Goal: Task Accomplishment & Management: Use online tool/utility

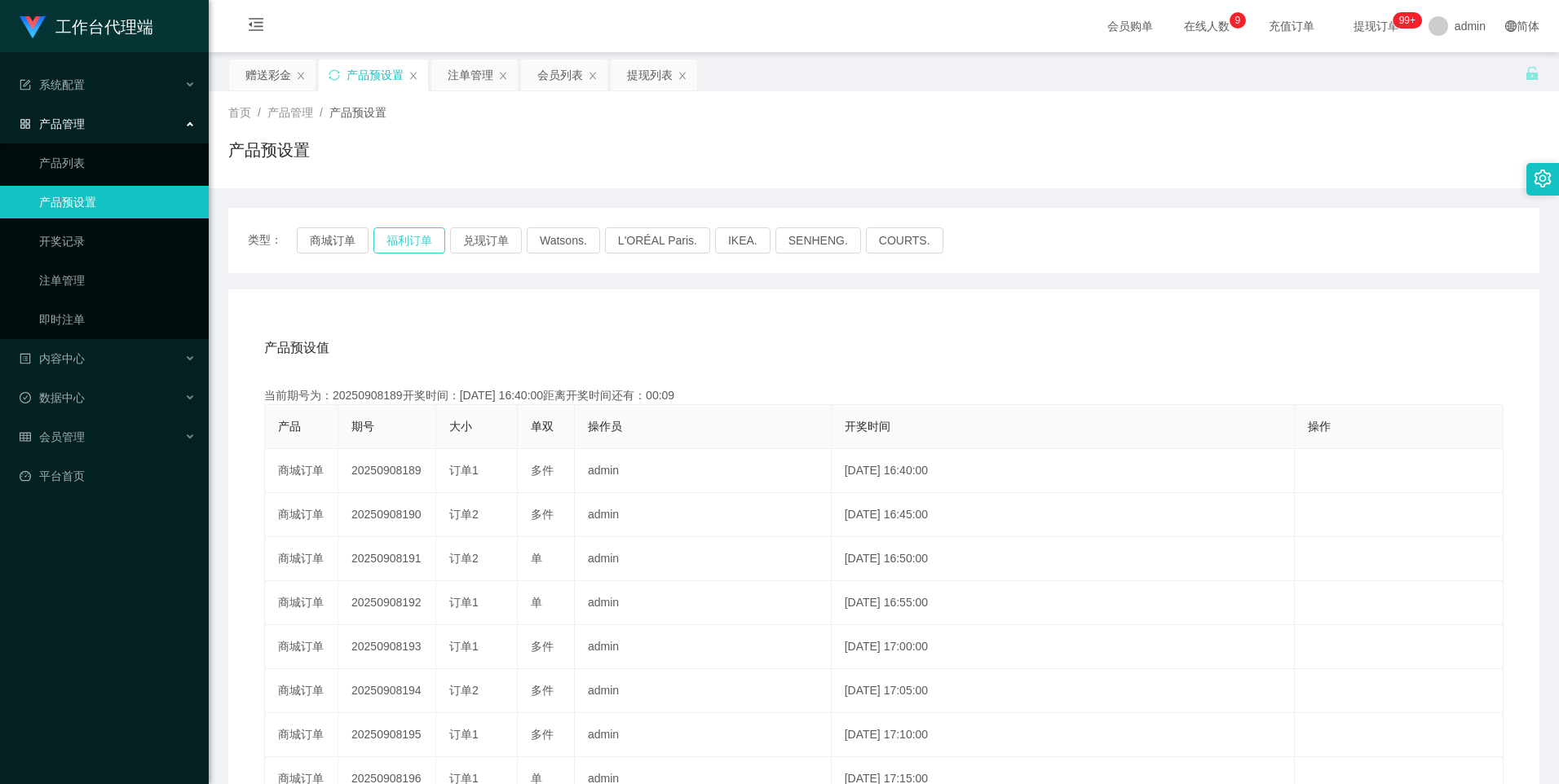
drag, startPoint x: 270, startPoint y: 75, endPoint x: 392, endPoint y: 235, distance: 201.2
click at [270, 75] on div "赠送彩金" at bounding box center [269, 75] width 46 height 31
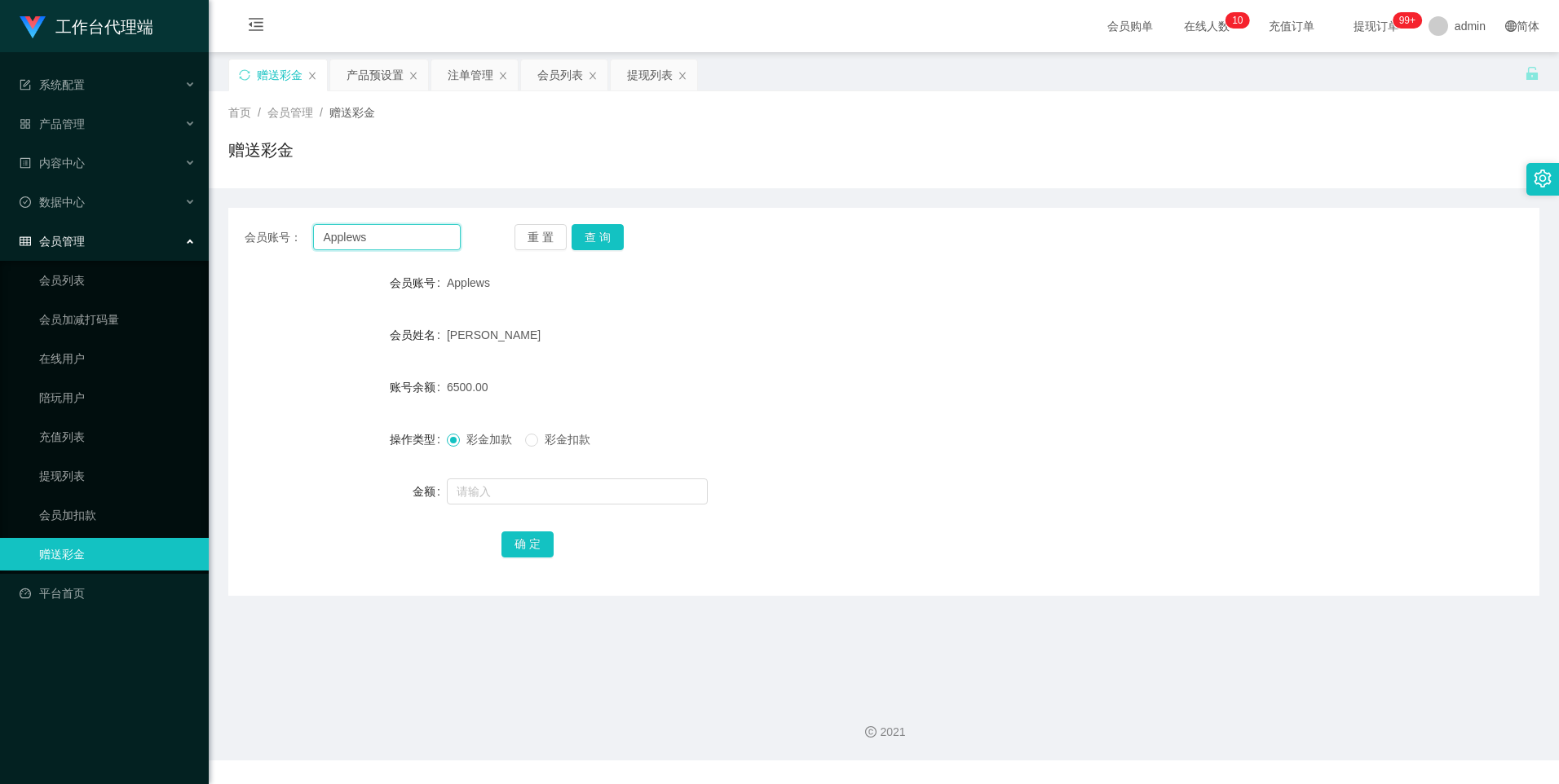
click at [410, 238] on input "Applews" at bounding box center [387, 237] width 147 height 26
paste input "Peiixian"
type input "Peiixian"
click at [620, 231] on button "查 询" at bounding box center [597, 237] width 52 height 26
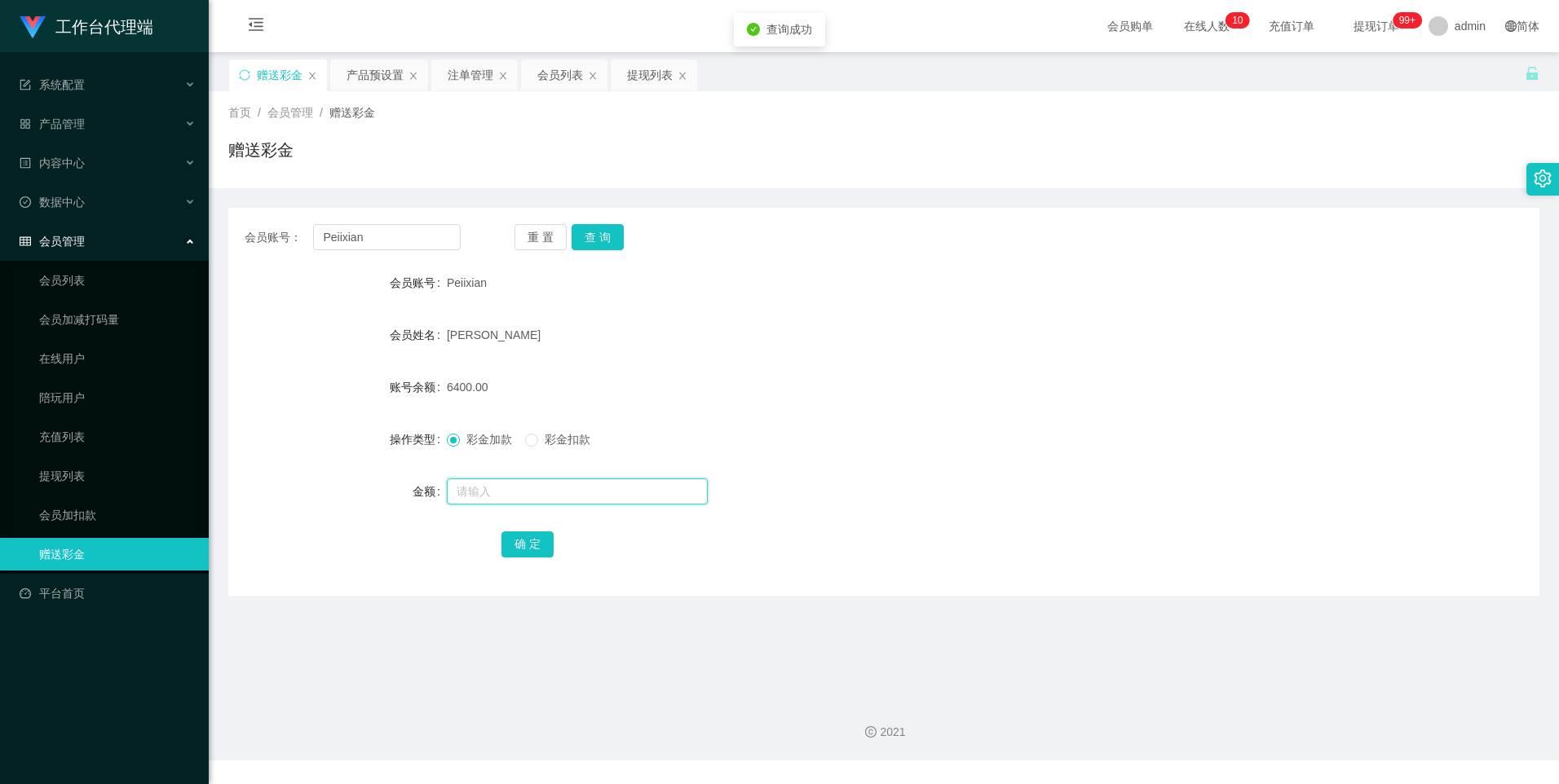
click at [481, 497] on input "text" at bounding box center [578, 492] width 261 height 26
type input "7000"
click at [537, 541] on button "确 定" at bounding box center [527, 545] width 52 height 26
click at [398, 236] on input "Peiixian" at bounding box center [387, 237] width 147 height 26
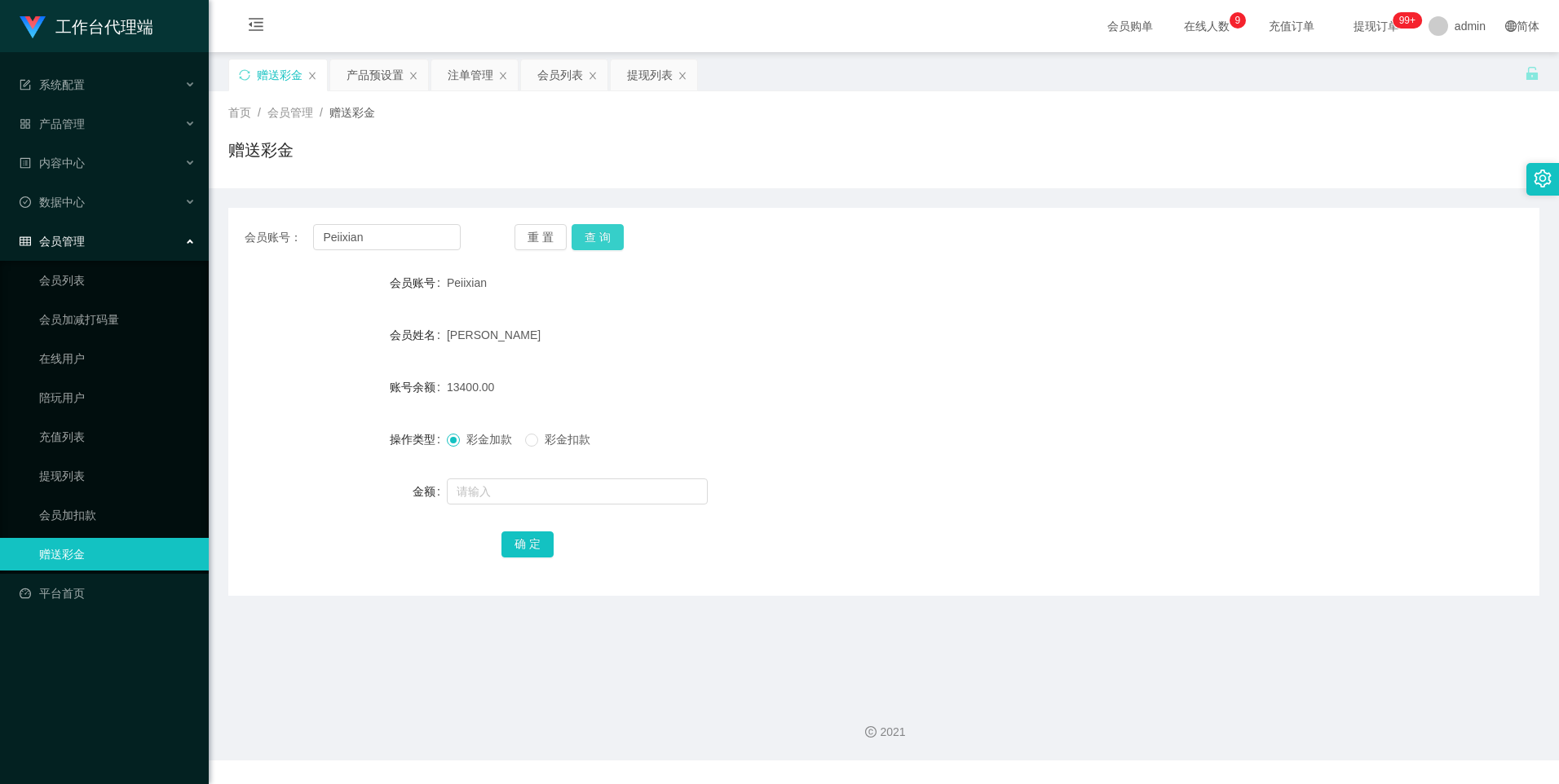
click at [588, 228] on button "查 询" at bounding box center [597, 237] width 52 height 26
click at [591, 238] on button "查 询" at bounding box center [597, 237] width 52 height 26
click at [463, 67] on div "注单管理" at bounding box center [471, 75] width 46 height 31
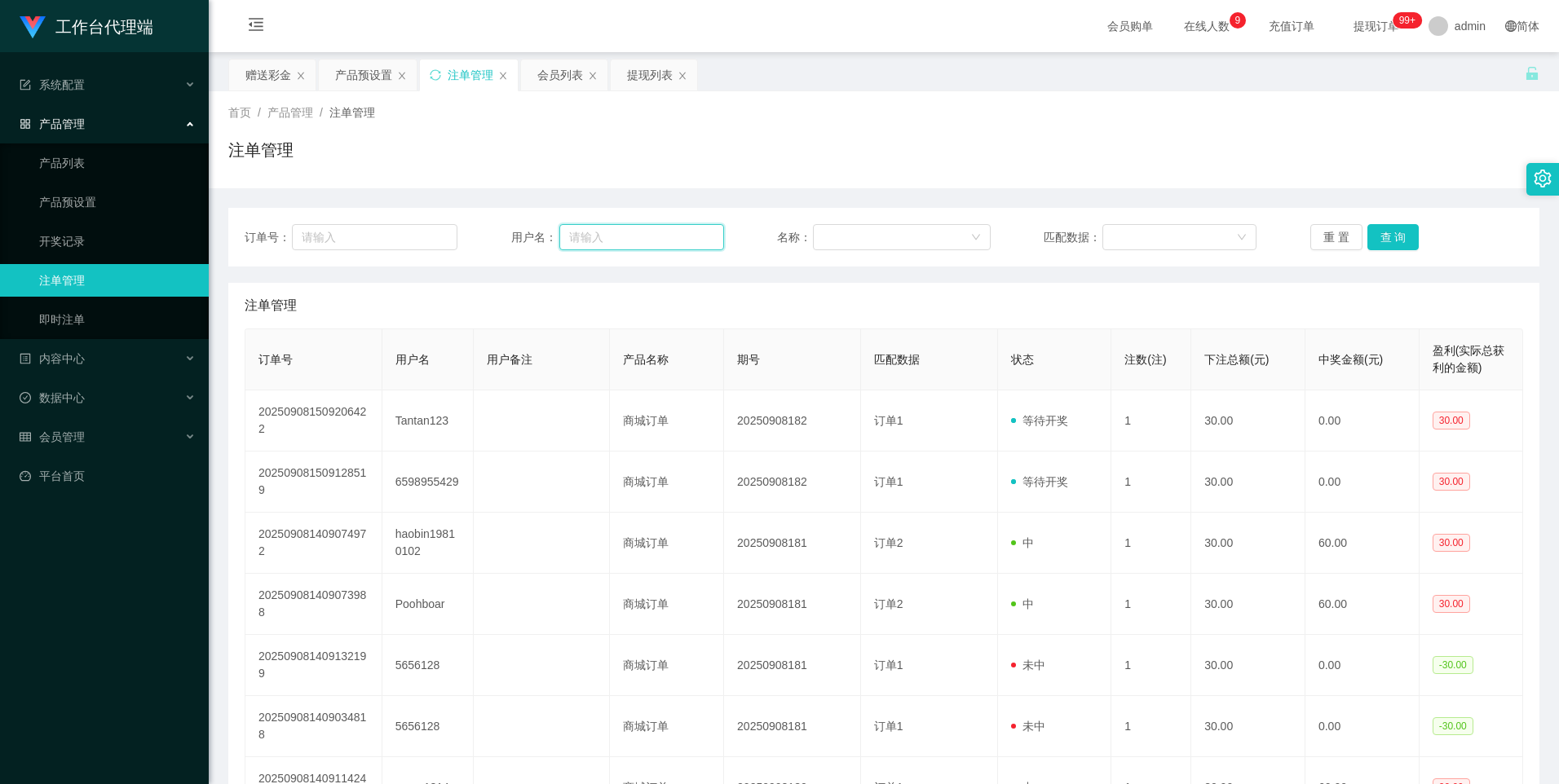
click at [620, 230] on input "text" at bounding box center [642, 237] width 164 height 26
paste input "Peiixian"
type input "Peiixian"
click at [1390, 229] on button "查 询" at bounding box center [1393, 237] width 52 height 26
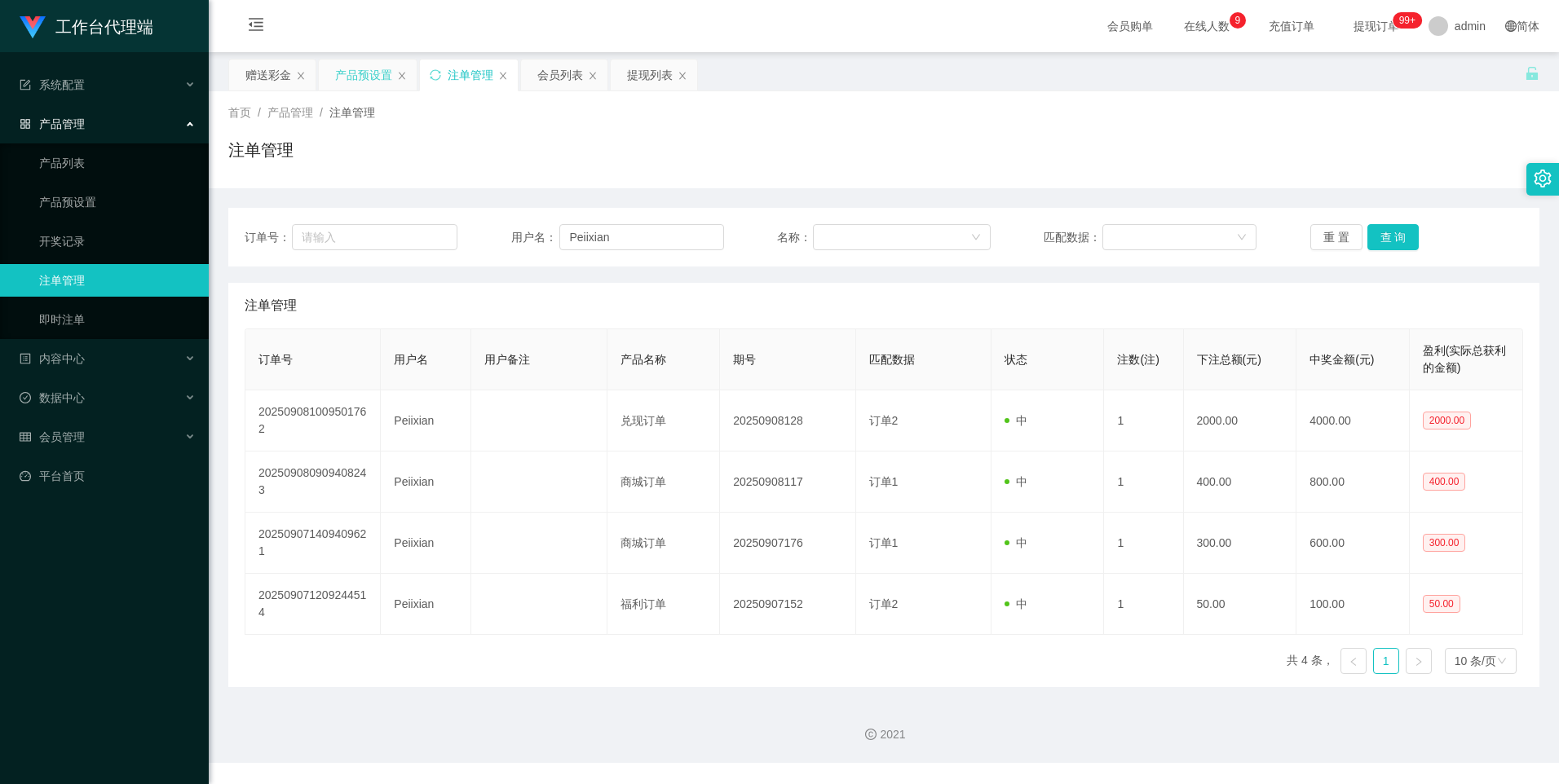
click at [356, 70] on div "产品预设置" at bounding box center [364, 75] width 57 height 31
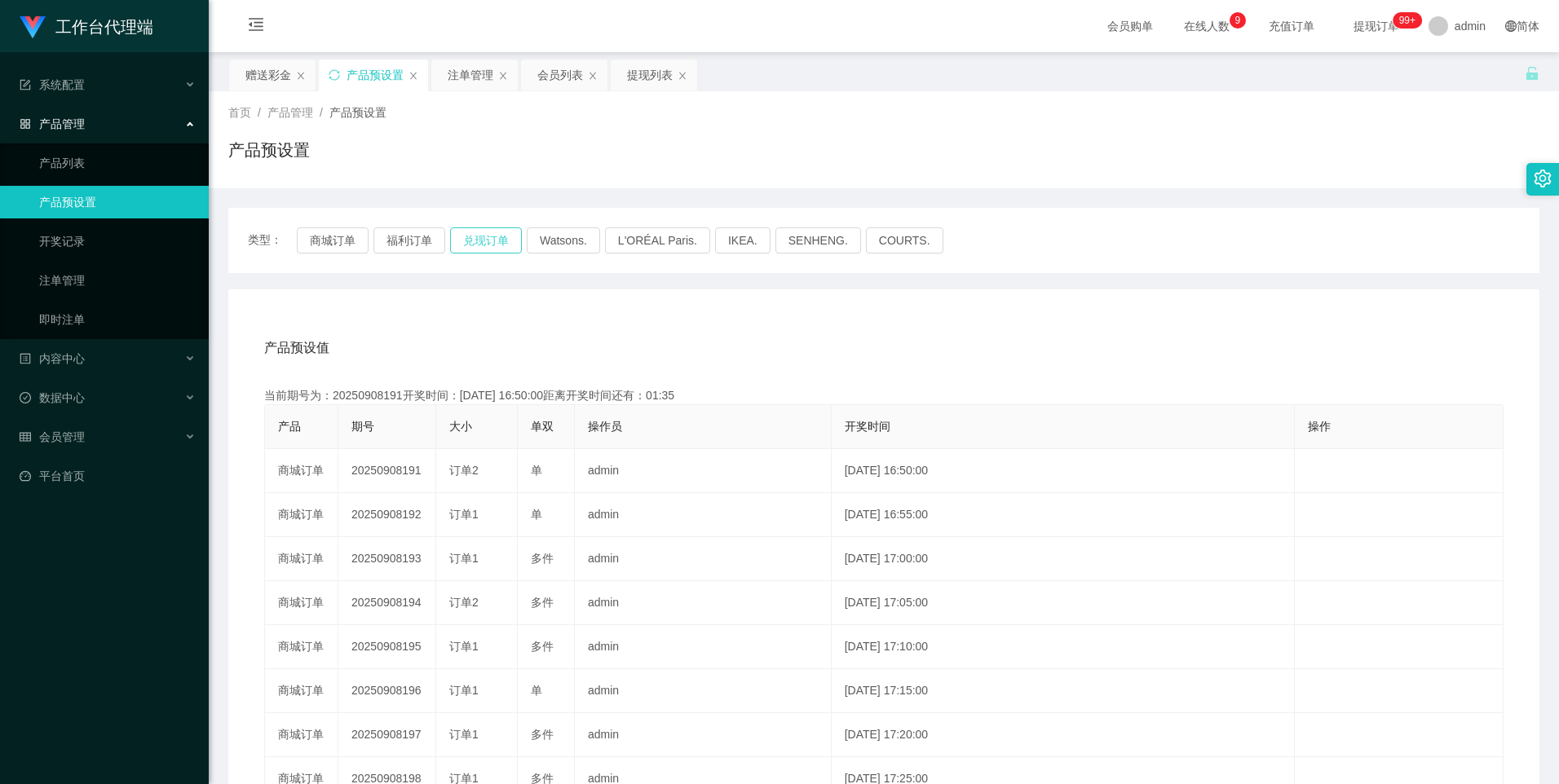
click at [472, 246] on button "兑现订单" at bounding box center [486, 240] width 72 height 26
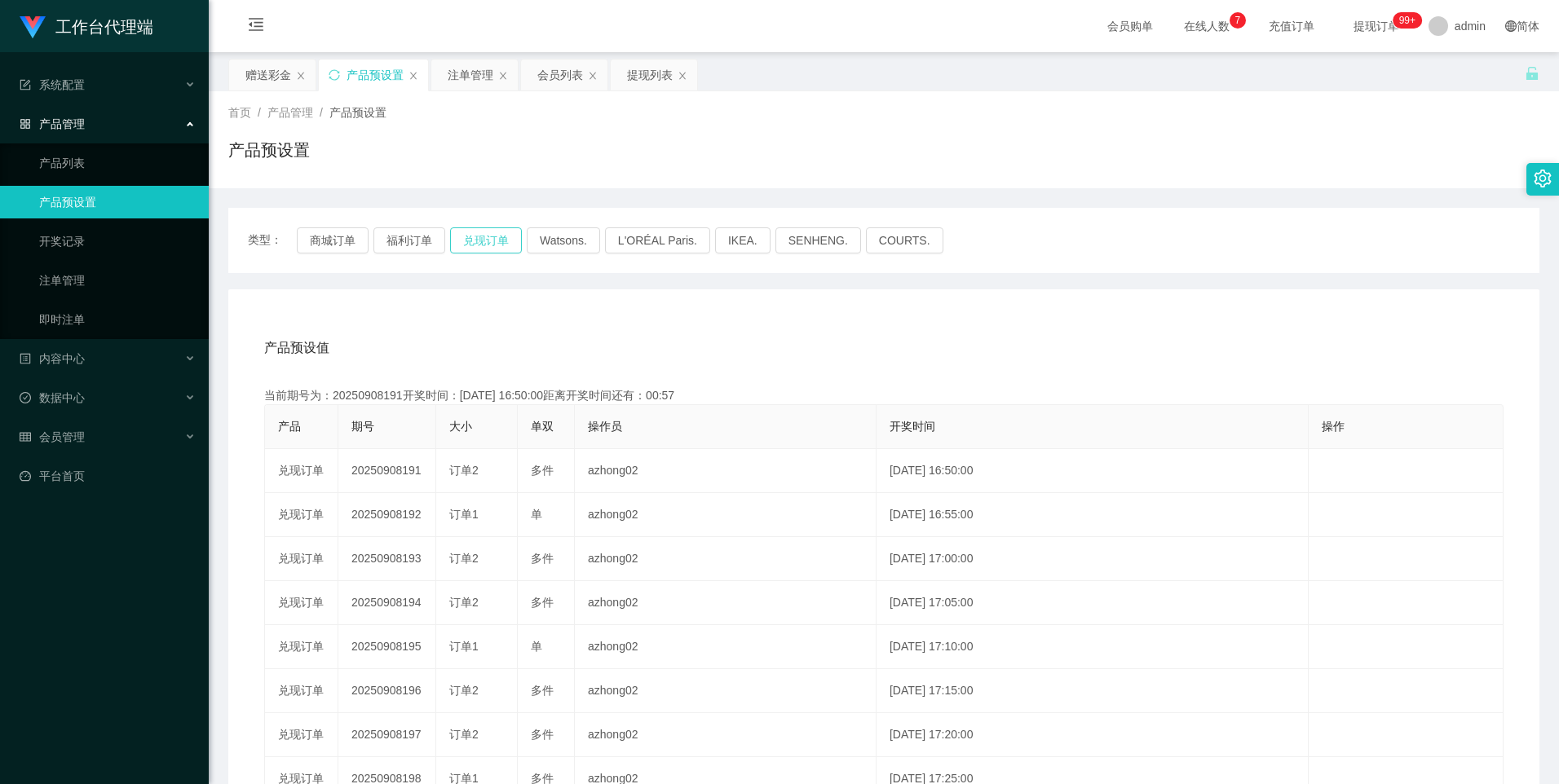
click at [495, 236] on button "兑现订单" at bounding box center [486, 240] width 72 height 26
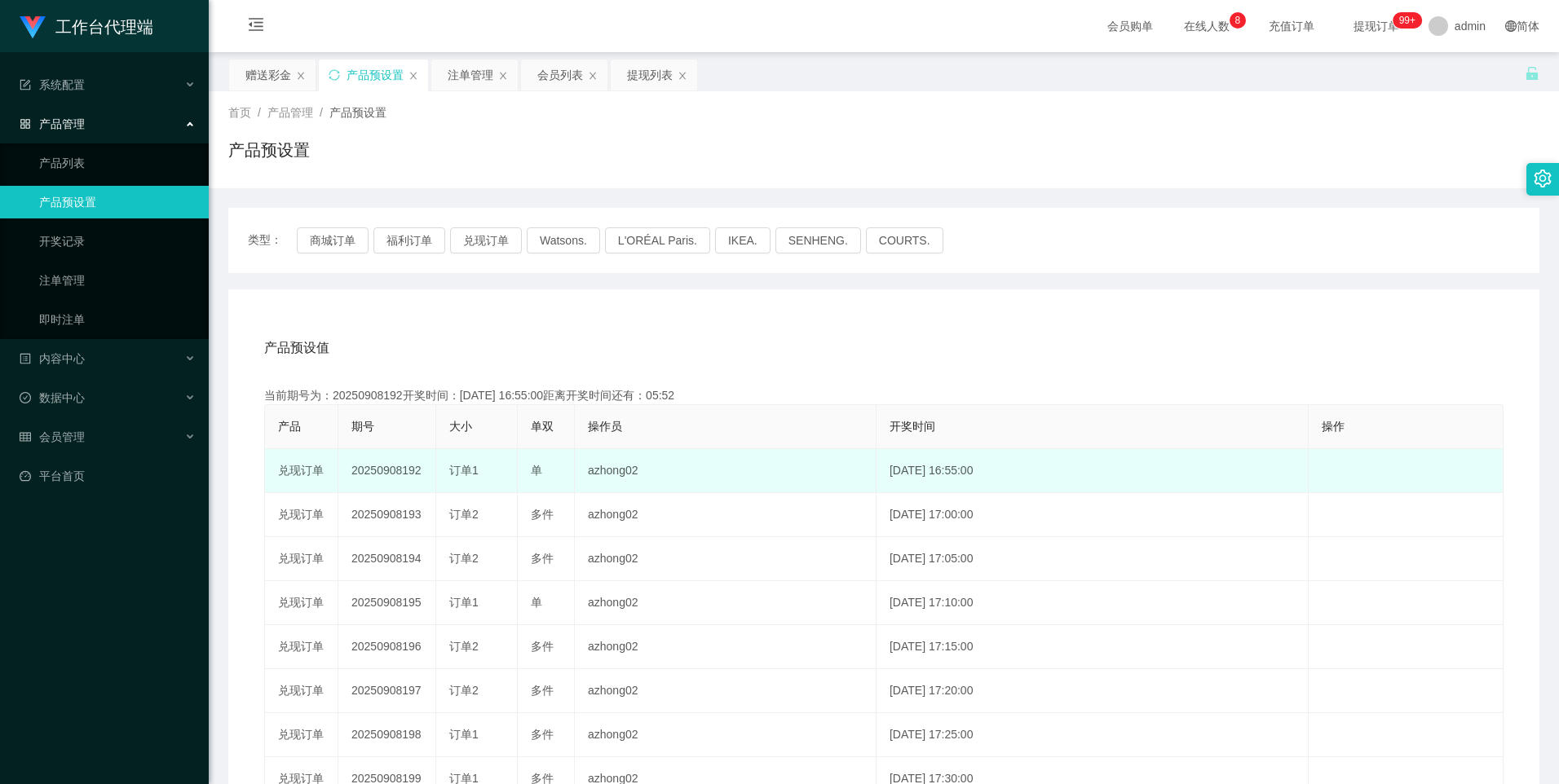
click at [382, 470] on td "20250908192" at bounding box center [387, 471] width 98 height 44
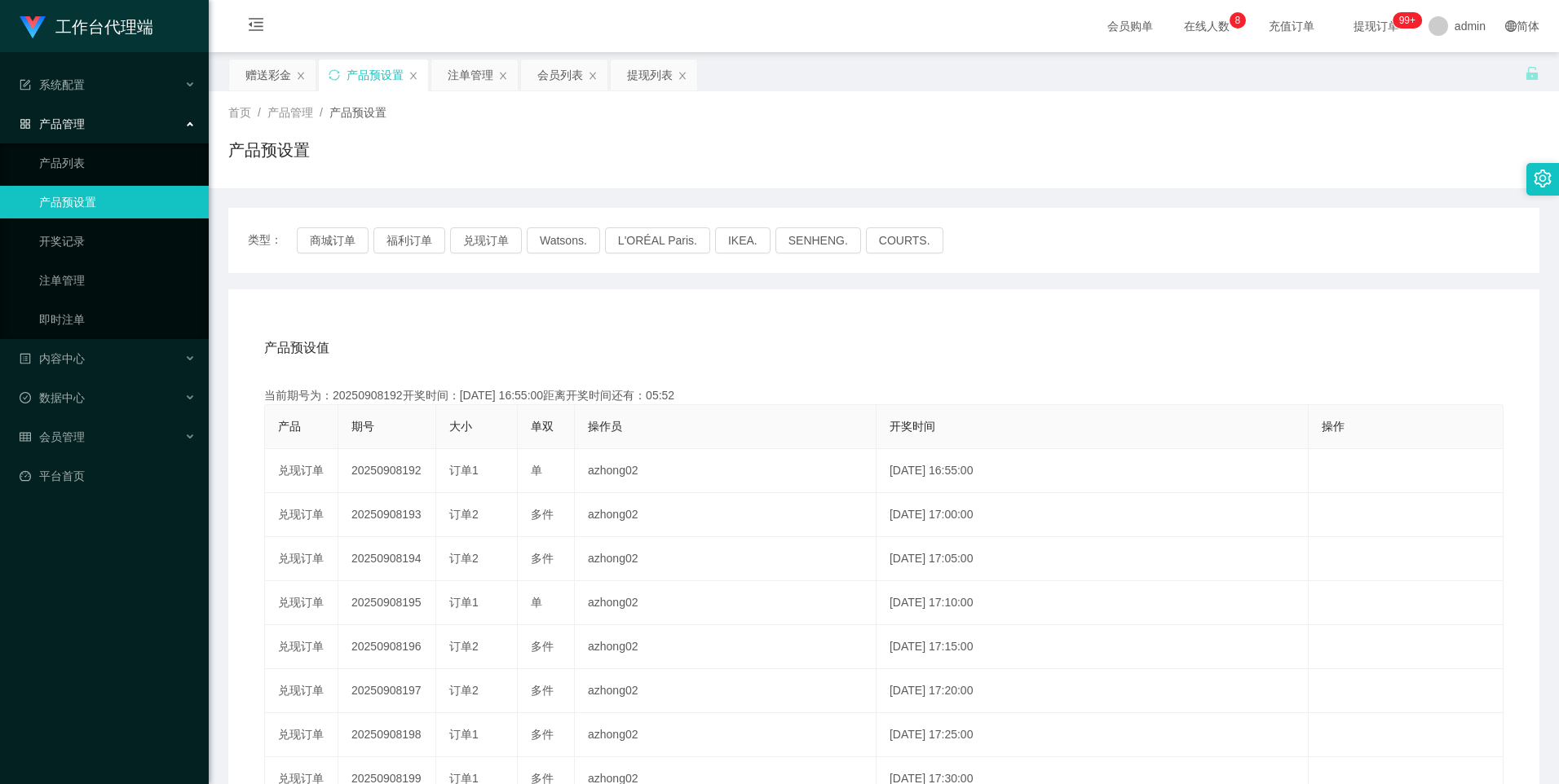
copy td "20250908192"
click at [480, 243] on button "兑现订单" at bounding box center [486, 240] width 72 height 26
click at [493, 235] on button "兑现订单" at bounding box center [486, 240] width 72 height 26
click at [421, 236] on button "福利订单" at bounding box center [409, 240] width 72 height 26
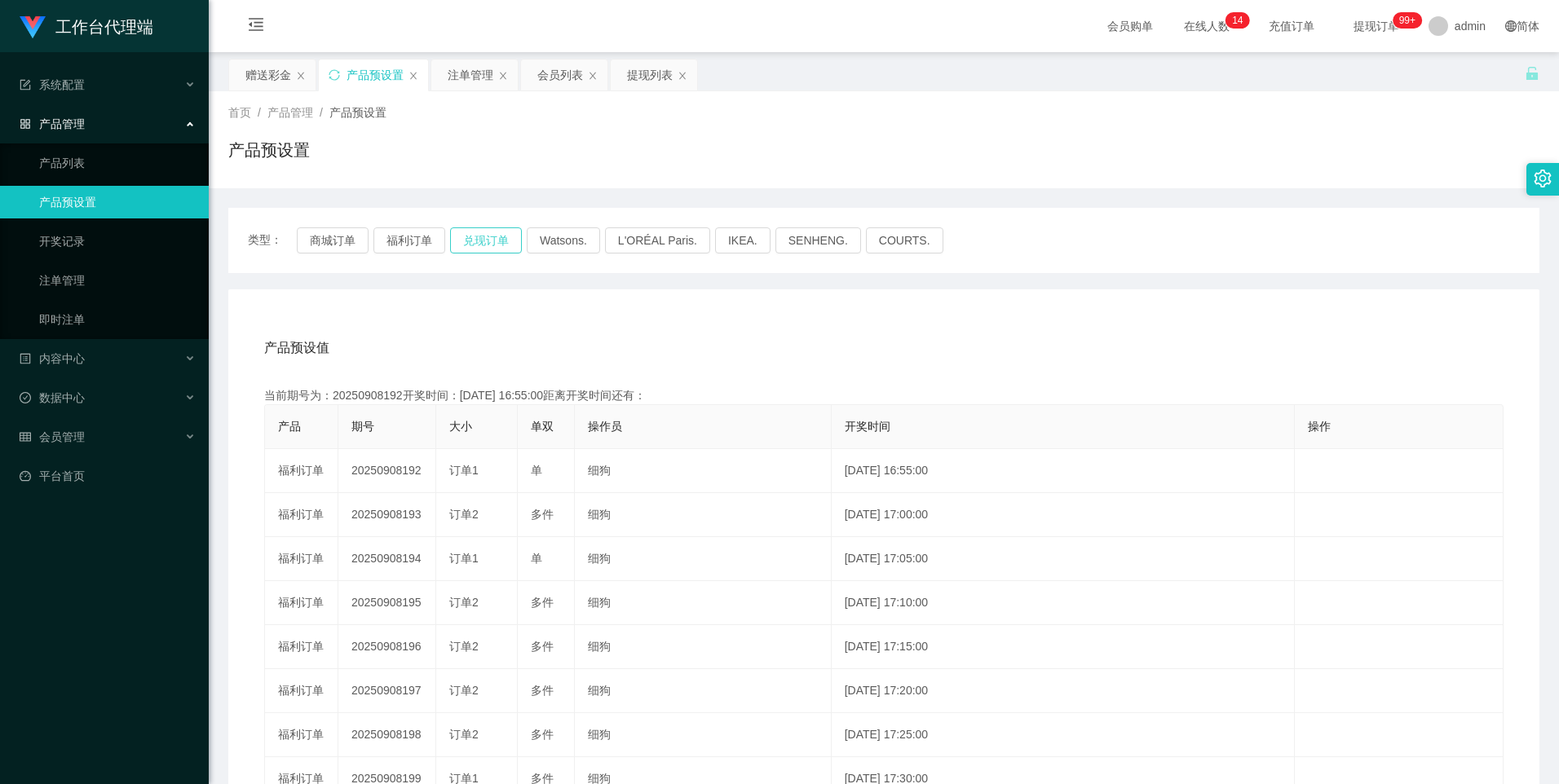
click at [475, 242] on button "兑现订单" at bounding box center [486, 240] width 72 height 26
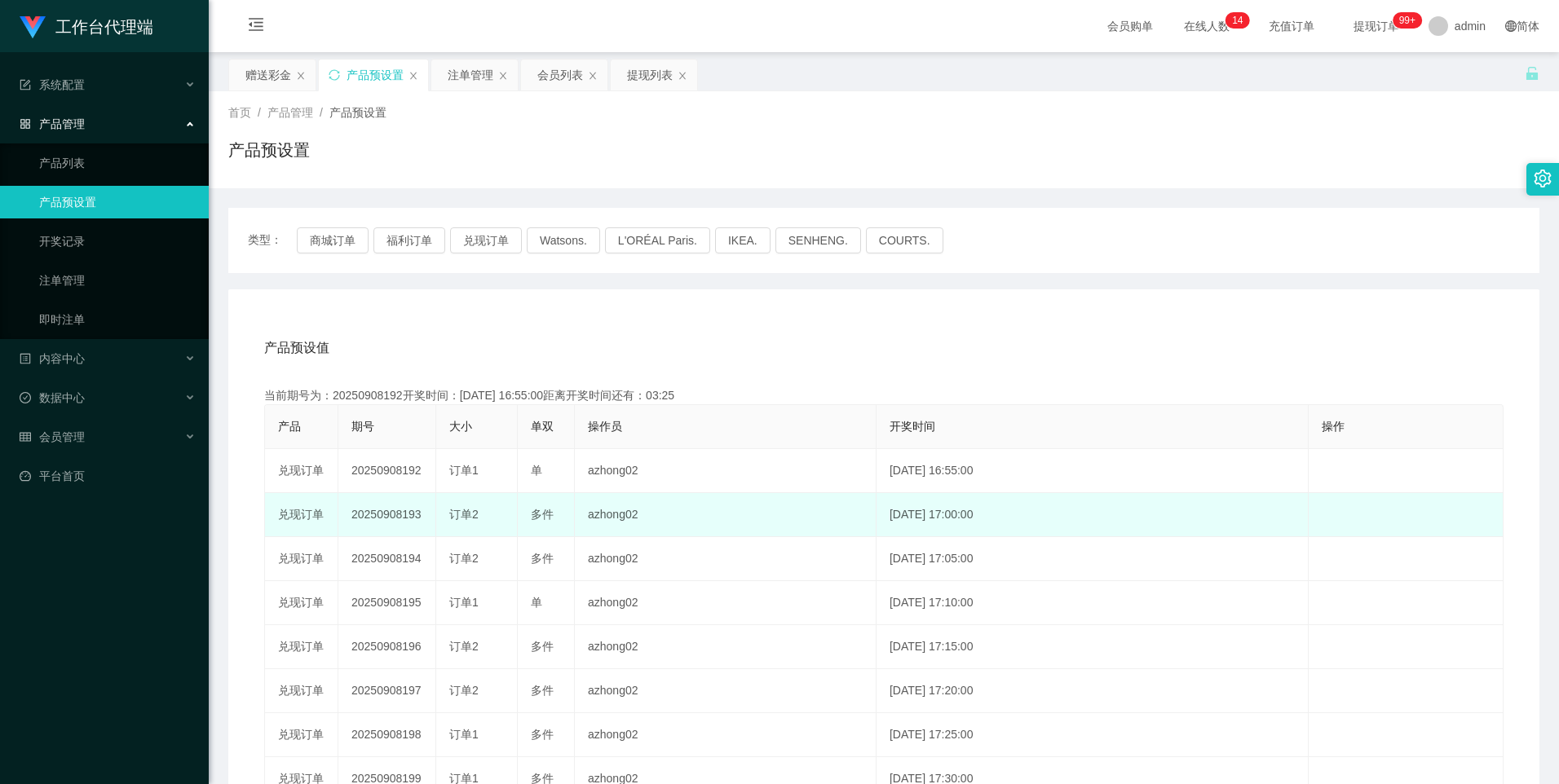
click at [367, 497] on td "20250908193" at bounding box center [387, 515] width 98 height 44
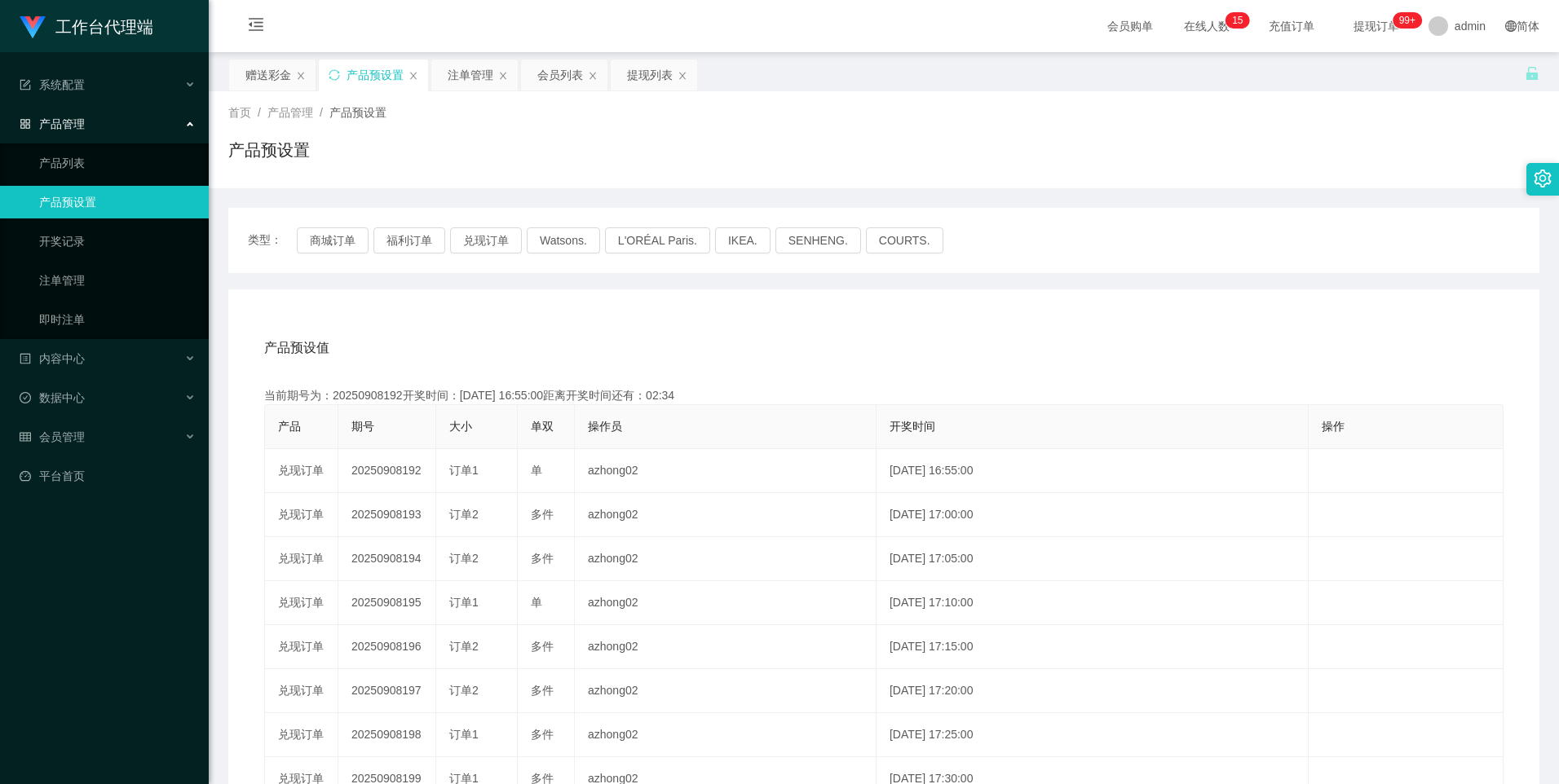
click at [509, 255] on div "类型： 商城订单 福利订单 兑现订单 Watsons. L'ORÉAL Paris. IKEA. [GEOGRAPHIC_DATA]. COURTS." at bounding box center [884, 240] width 1311 height 65
click at [494, 245] on button "兑现订单" at bounding box center [486, 240] width 72 height 26
click at [274, 75] on div "赠送彩金" at bounding box center [269, 75] width 46 height 31
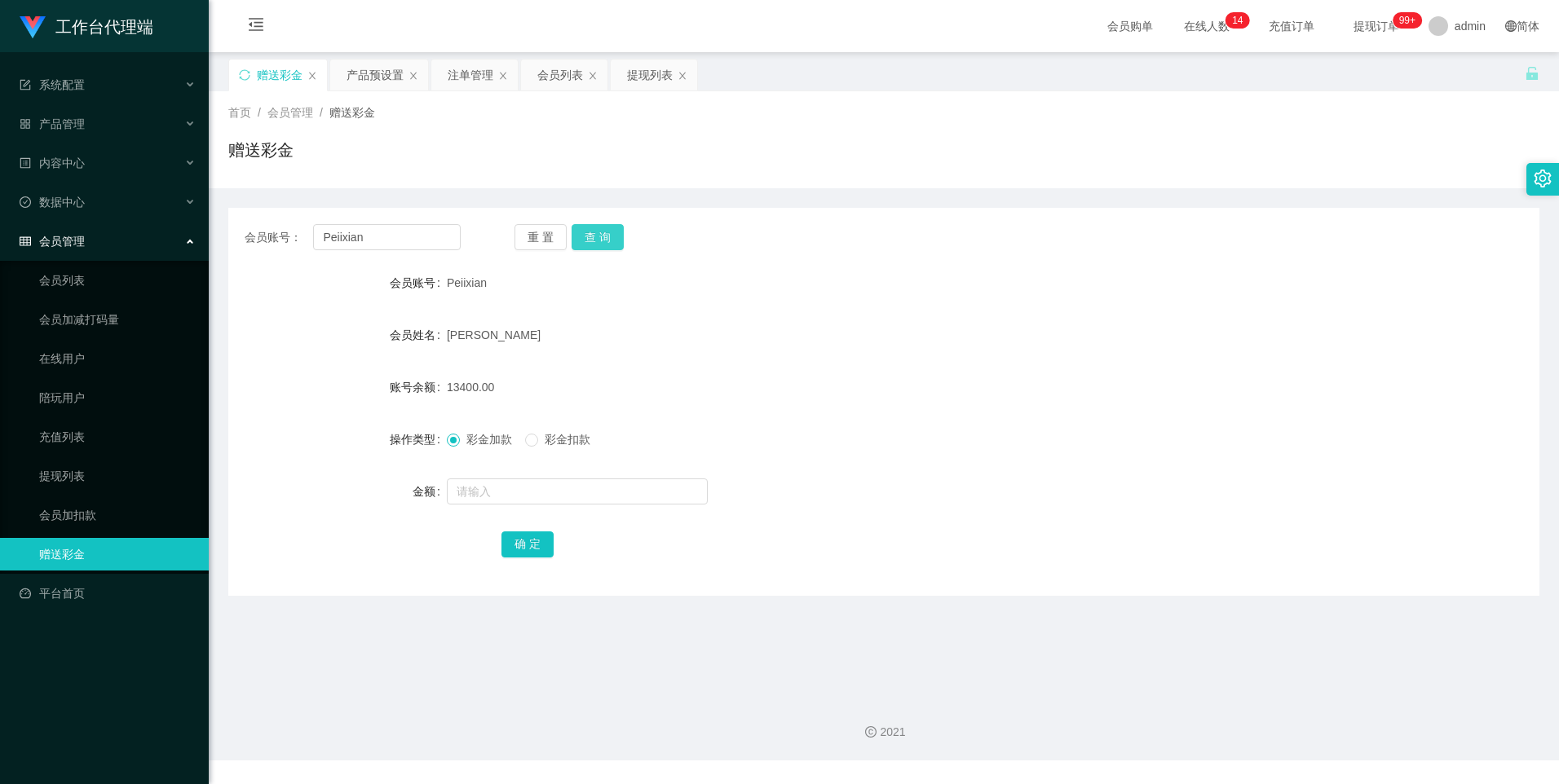
click at [599, 238] on button "查 询" at bounding box center [597, 237] width 52 height 26
click at [367, 72] on div "产品预设置" at bounding box center [375, 75] width 57 height 31
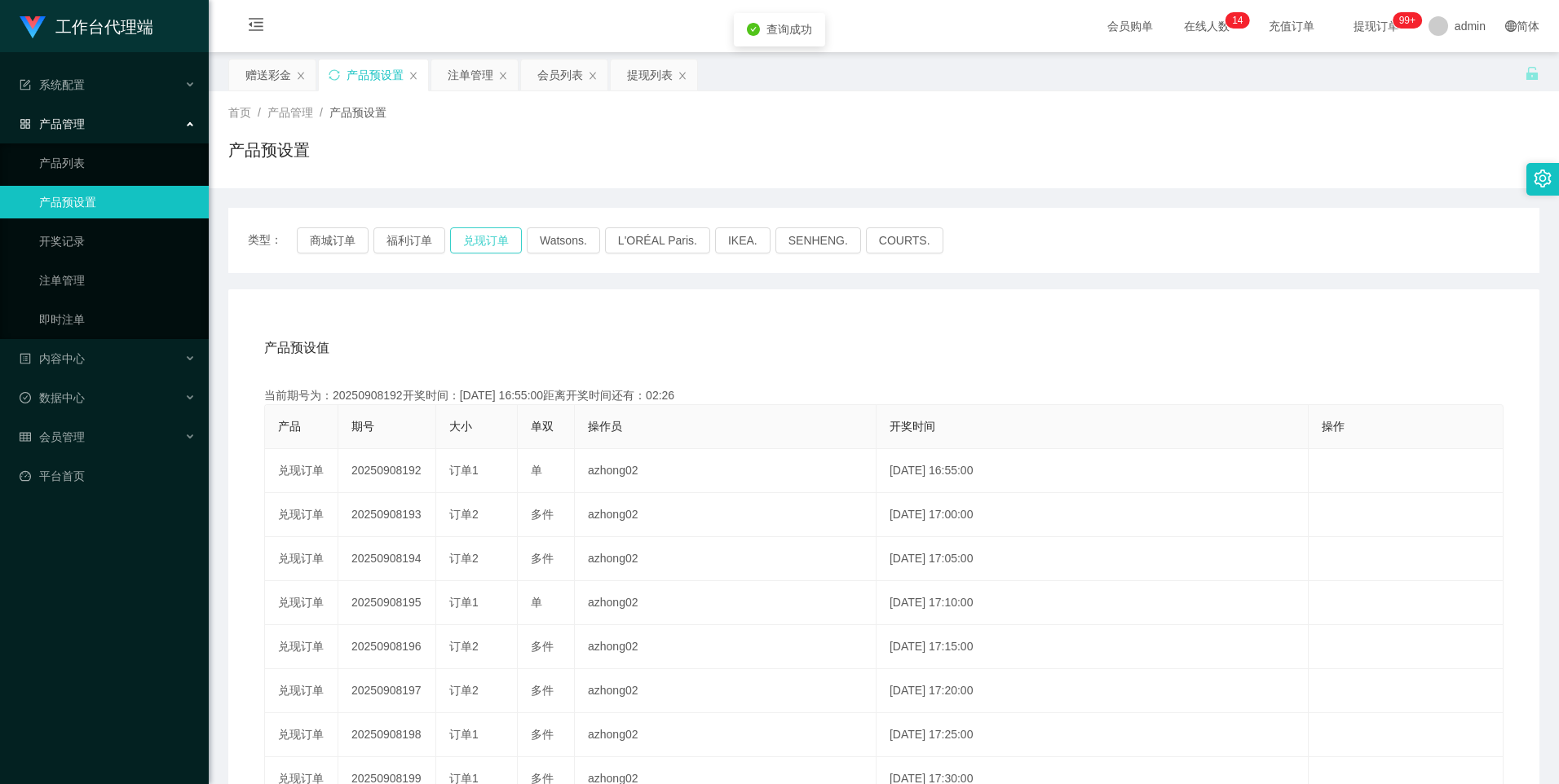
click at [488, 233] on button "兑现订单" at bounding box center [486, 240] width 72 height 26
click at [472, 246] on button "兑现订单" at bounding box center [486, 240] width 72 height 26
click at [398, 237] on button "福利订单" at bounding box center [409, 240] width 72 height 26
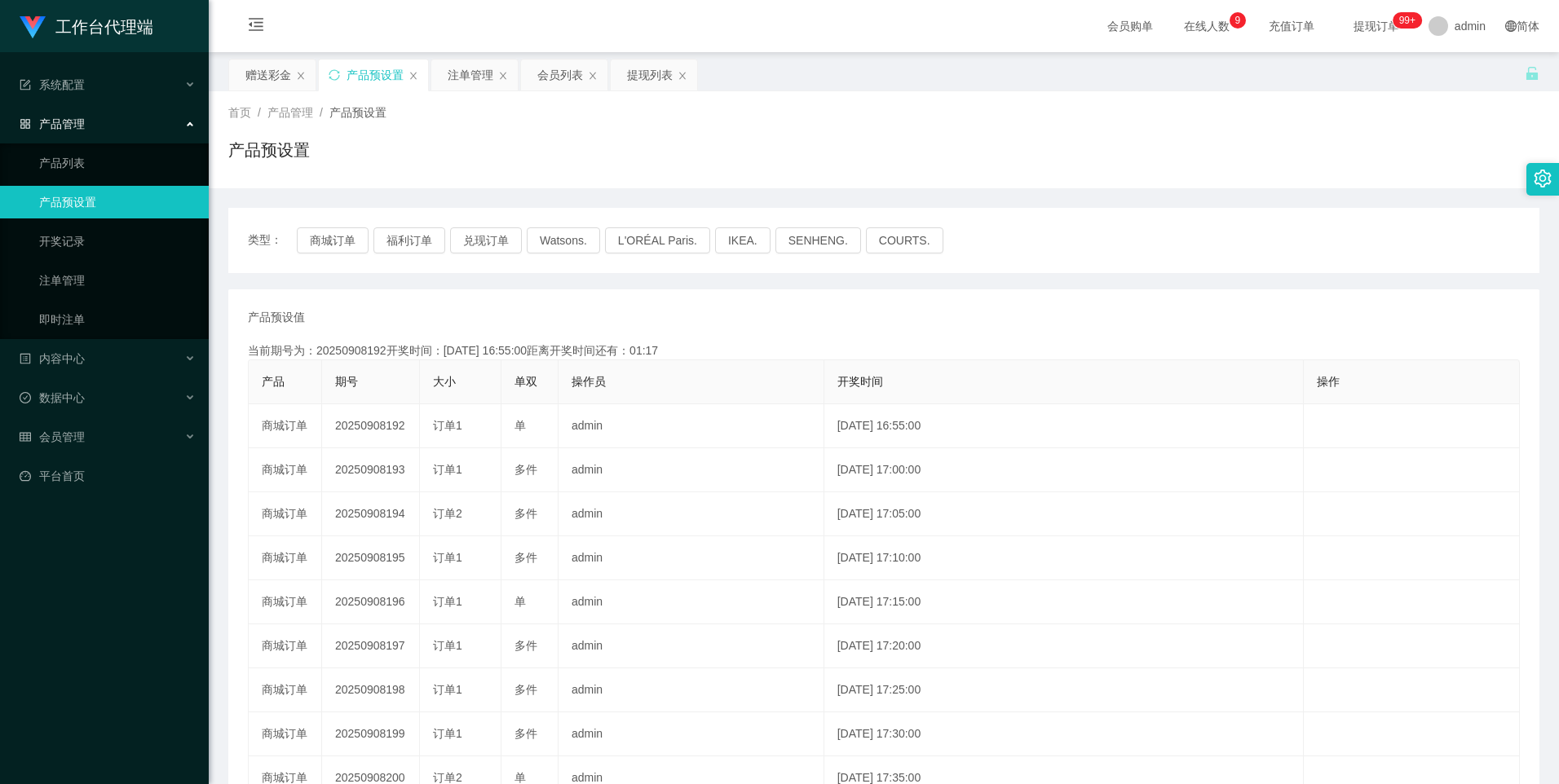
click at [488, 233] on button "兑现订单" at bounding box center [486, 240] width 72 height 26
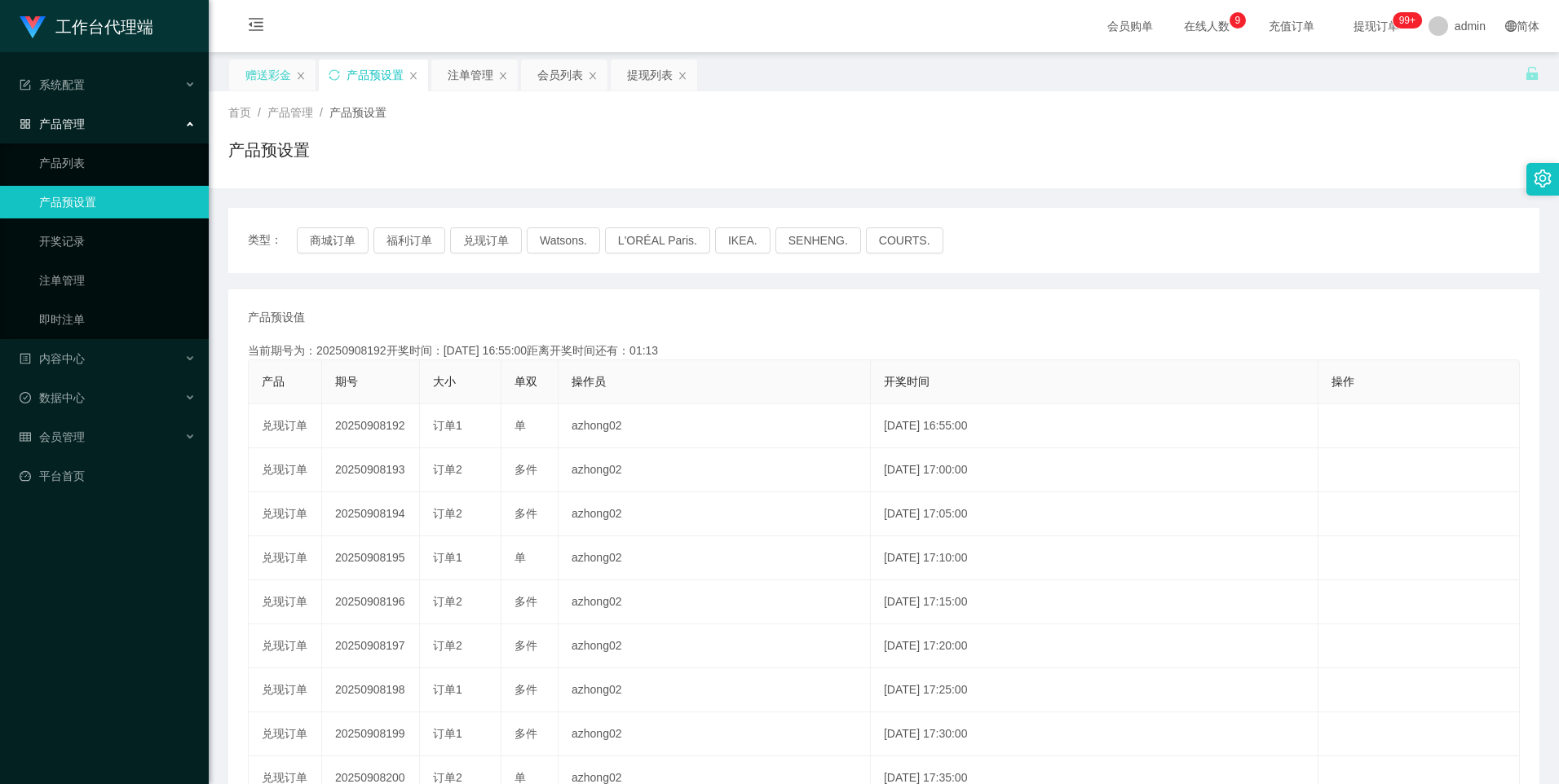
click at [248, 69] on div "赠送彩金" at bounding box center [269, 75] width 46 height 31
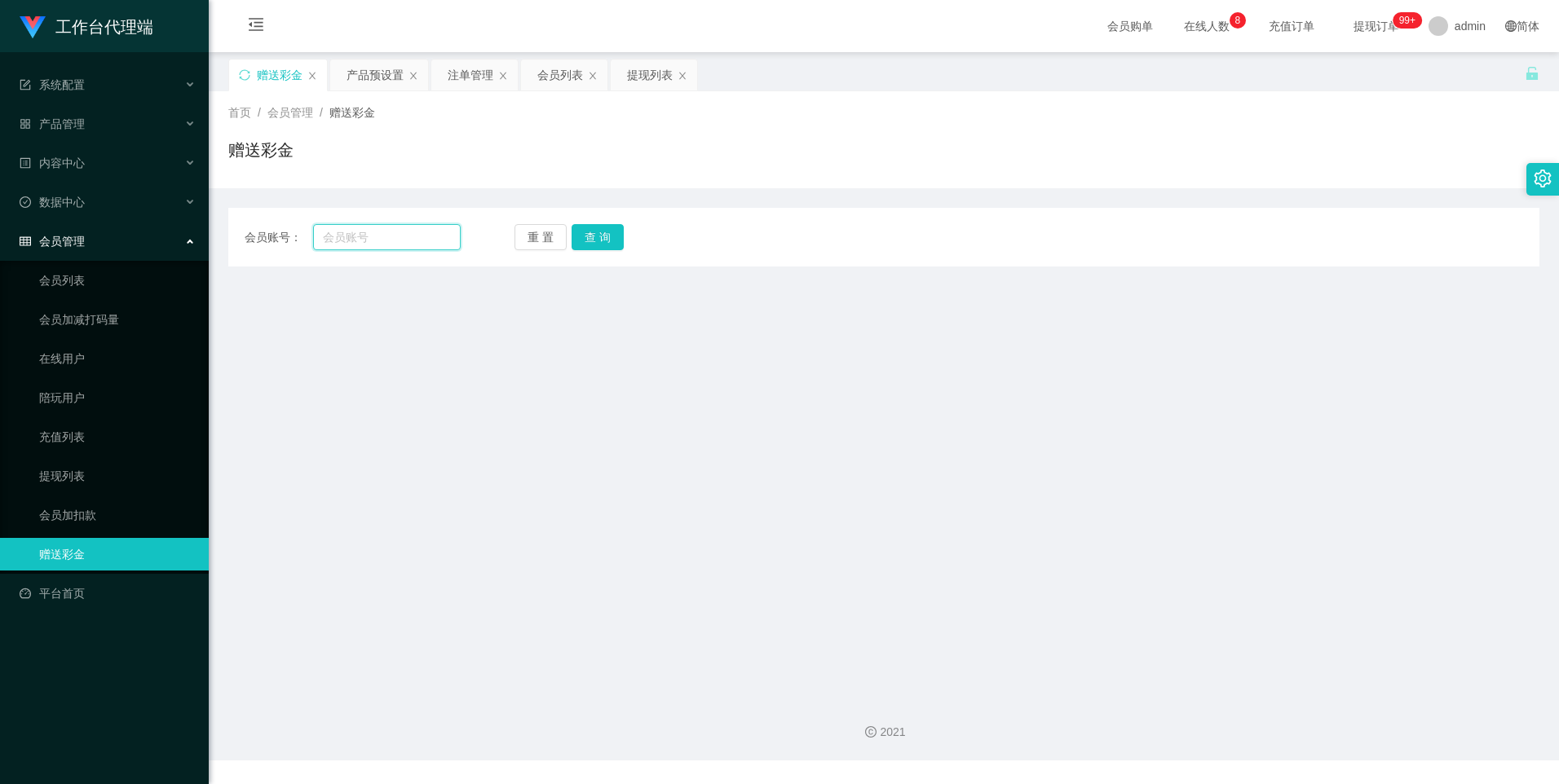
click at [398, 230] on input "text" at bounding box center [387, 237] width 147 height 26
paste input "Peiixian"
type input "Peiixian"
click at [610, 237] on button "查 询" at bounding box center [597, 237] width 52 height 26
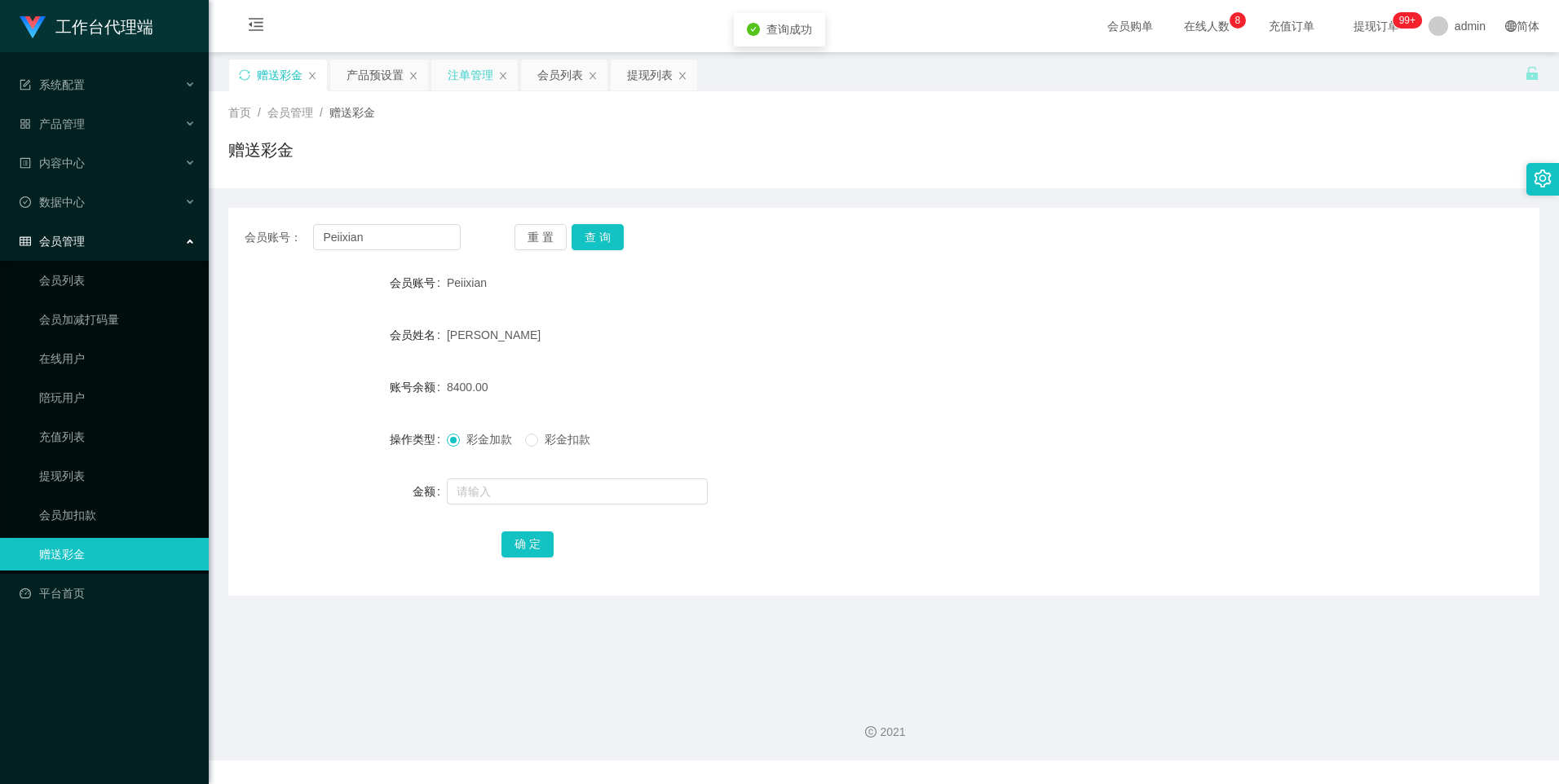
click at [450, 60] on div "注单管理" at bounding box center [471, 75] width 46 height 31
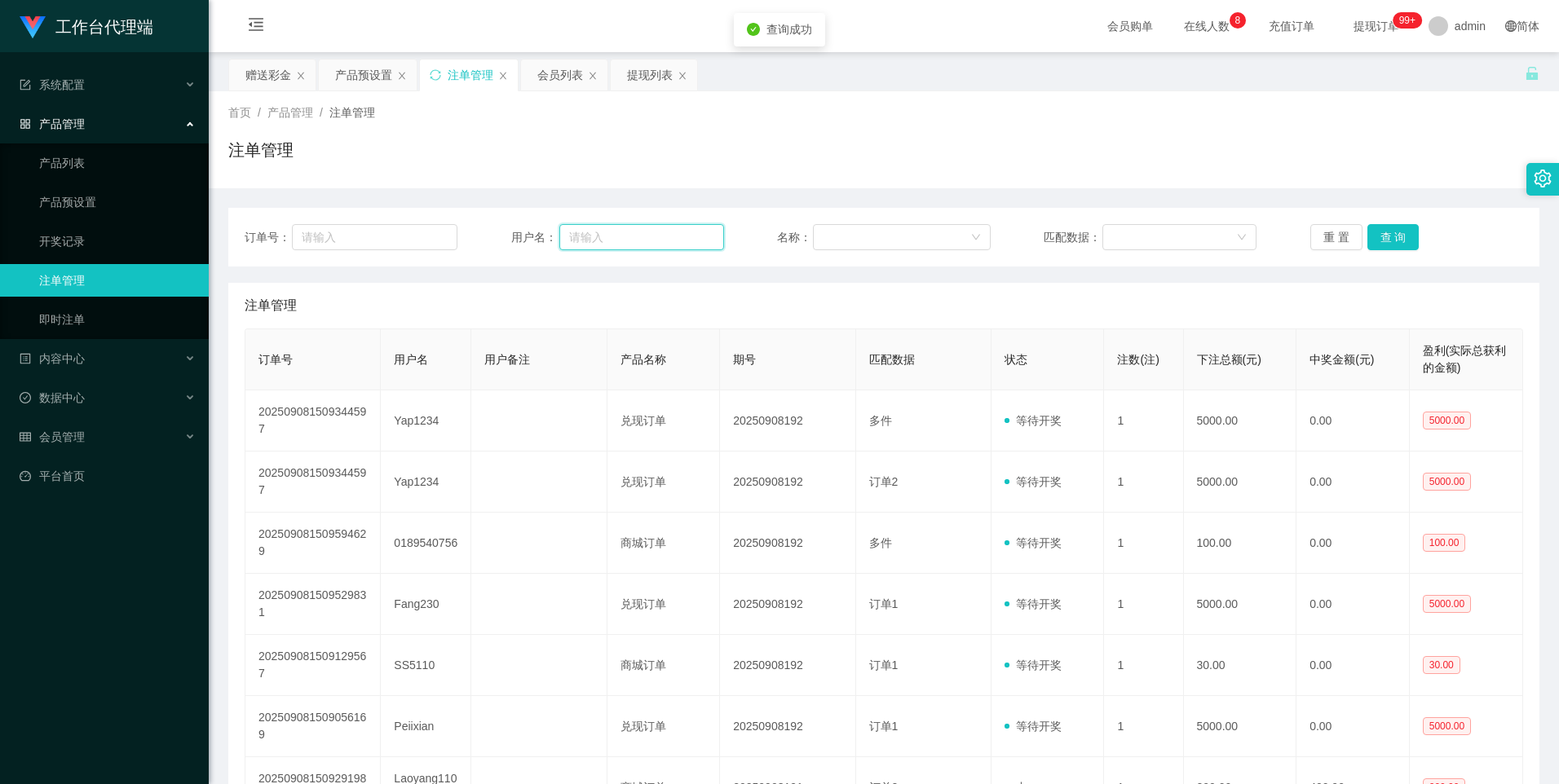
click at [707, 234] on input "text" at bounding box center [642, 237] width 164 height 26
paste input "Peiixian"
type input "Peiixian"
click at [1394, 231] on button "查 询" at bounding box center [1393, 237] width 52 height 26
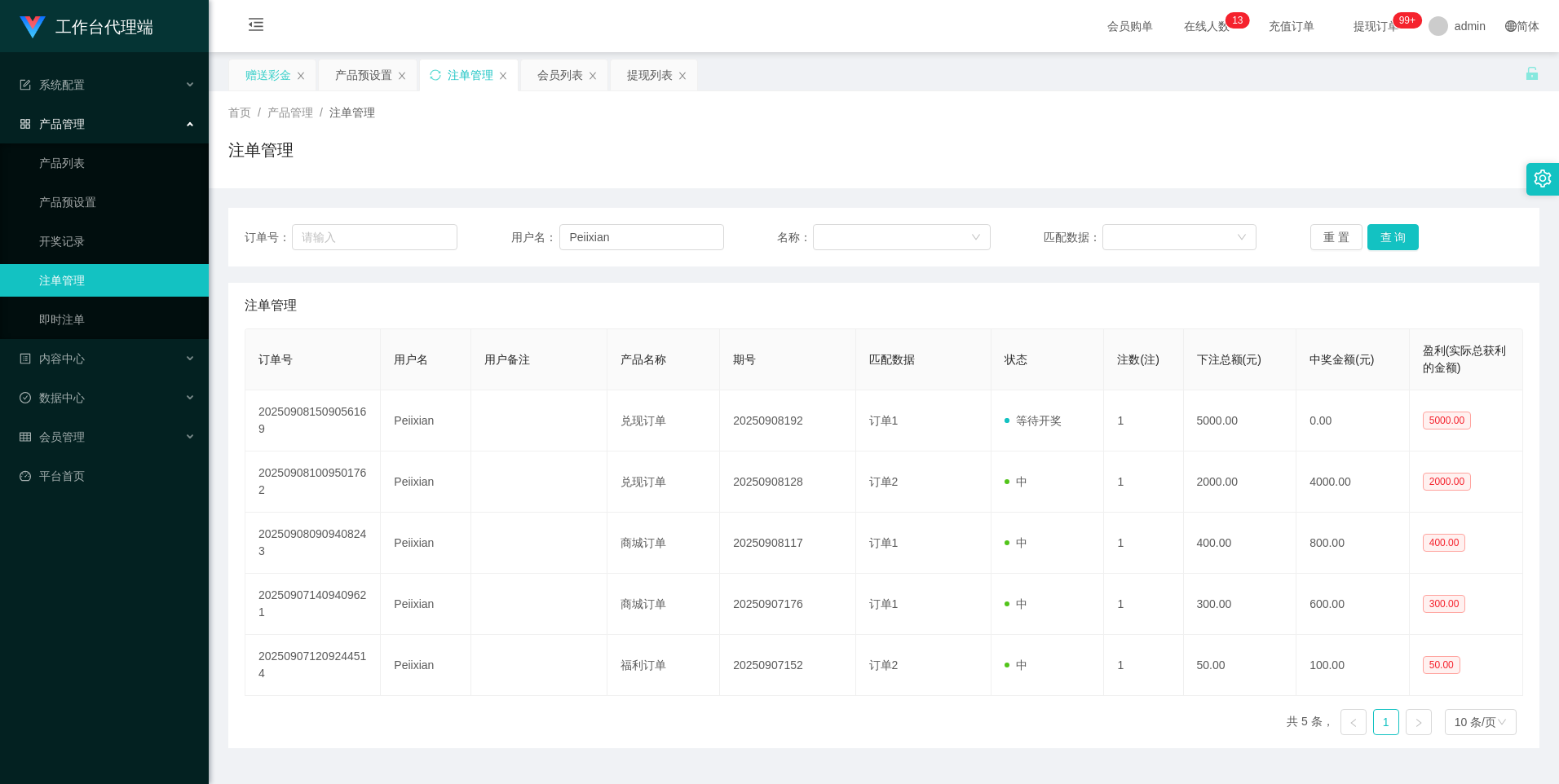
click at [265, 76] on div "赠送彩金" at bounding box center [269, 75] width 46 height 31
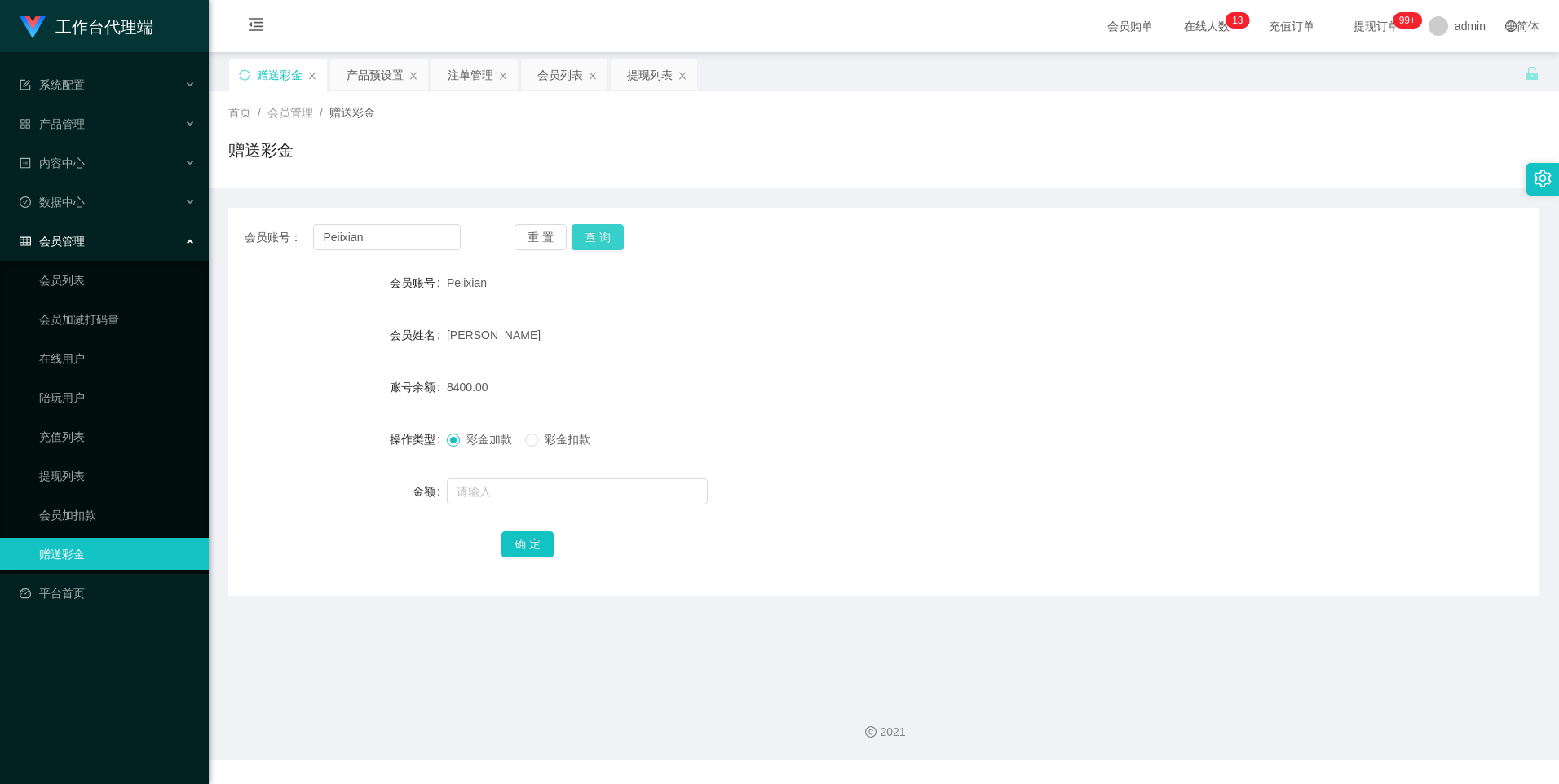
click at [607, 242] on button "查 询" at bounding box center [597, 237] width 52 height 26
click at [374, 79] on div "产品预设置" at bounding box center [375, 75] width 57 height 31
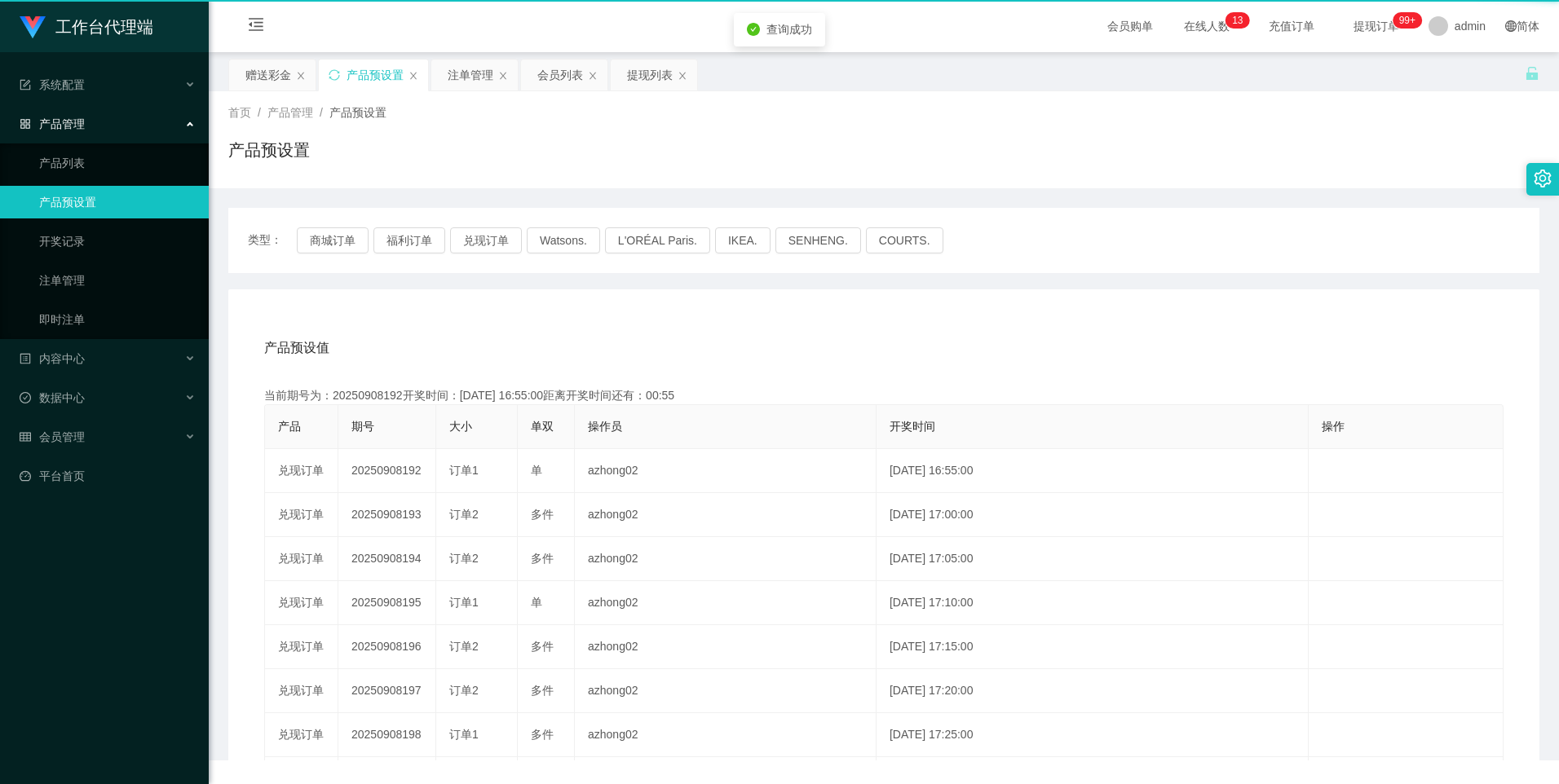
click at [374, 79] on div "产品预设置" at bounding box center [375, 75] width 57 height 31
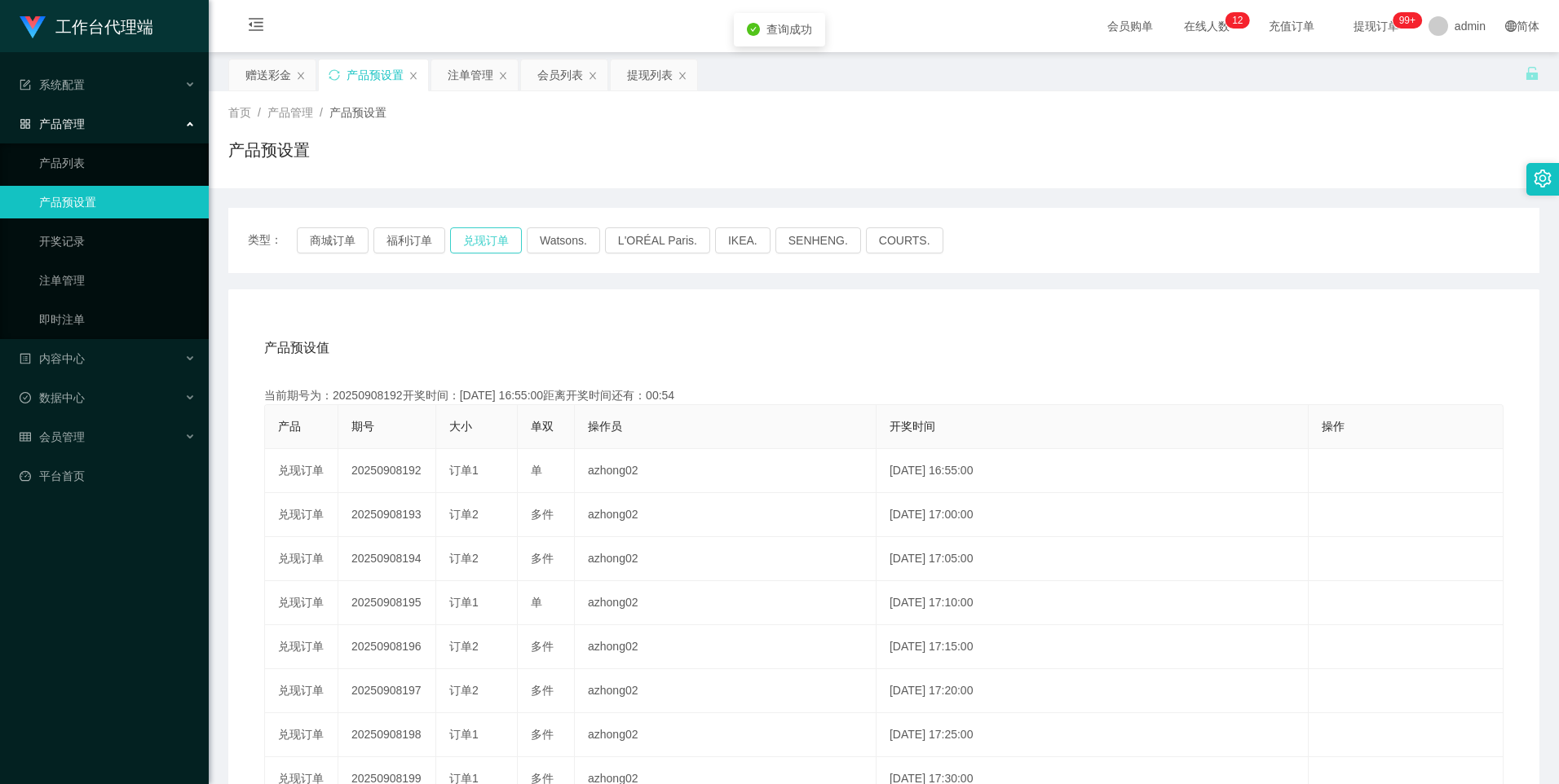
click at [481, 241] on button "兑现订单" at bounding box center [486, 240] width 72 height 26
click at [469, 244] on button "兑现订单" at bounding box center [486, 240] width 72 height 26
click at [475, 248] on button "兑现订单" at bounding box center [486, 240] width 72 height 26
click at [270, 75] on div "赠送彩金" at bounding box center [269, 75] width 46 height 31
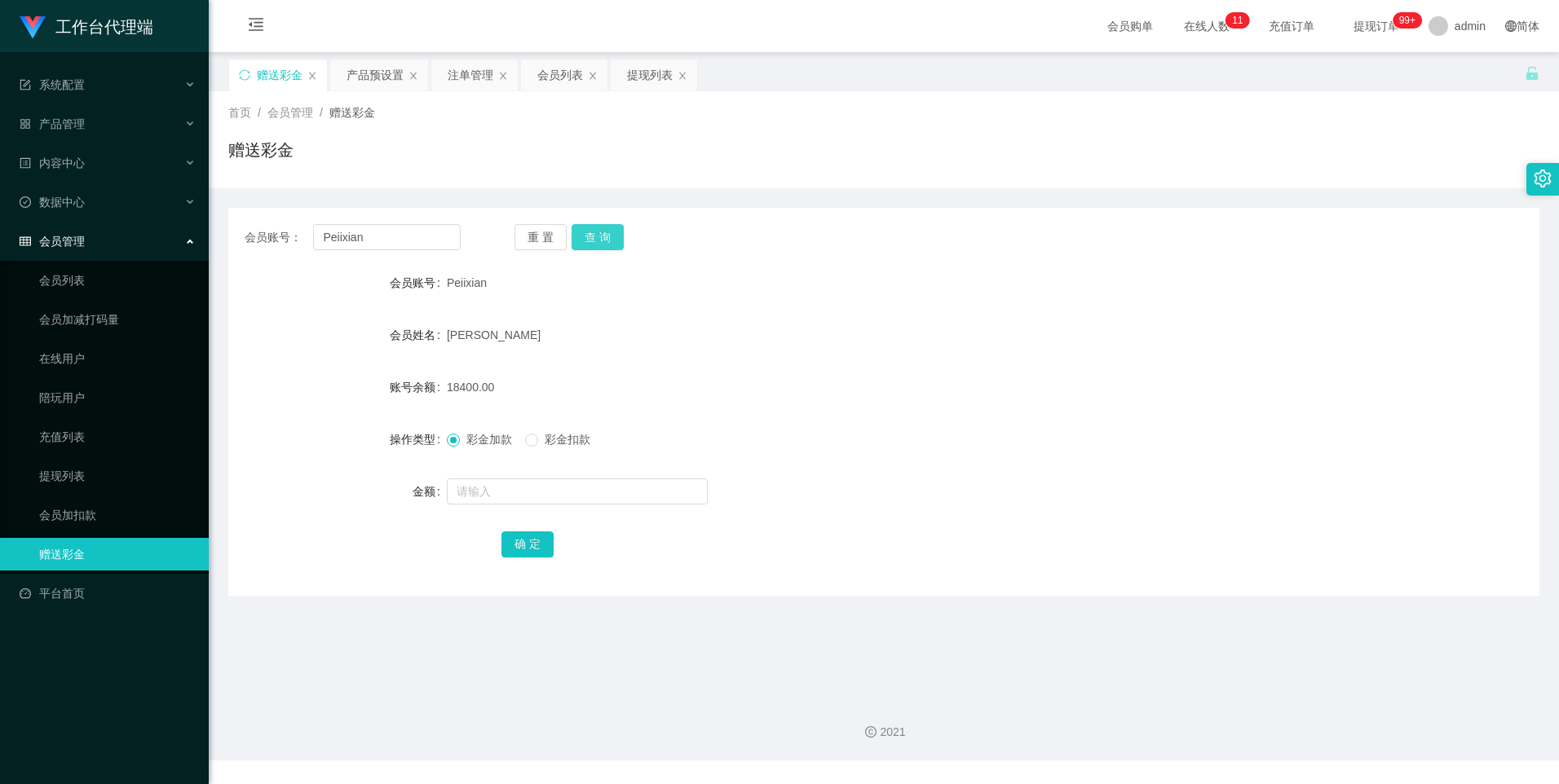
click at [614, 241] on button "查 询" at bounding box center [597, 237] width 52 height 26
click at [601, 238] on button "查 询" at bounding box center [597, 237] width 52 height 26
click at [458, 79] on div "注单管理" at bounding box center [471, 75] width 46 height 31
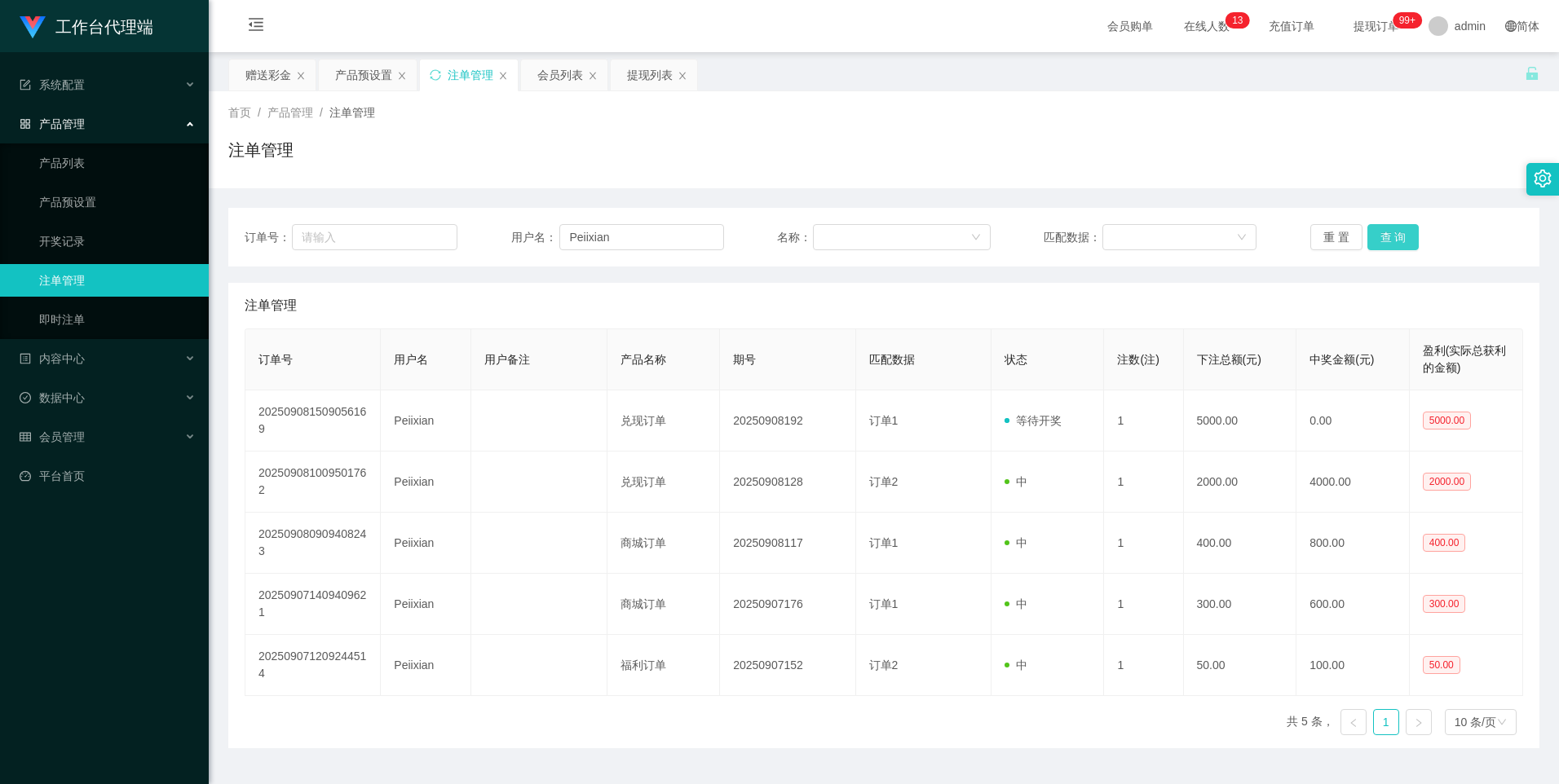
click at [1395, 242] on button "查 询" at bounding box center [1393, 237] width 52 height 26
